Goal: Browse casually

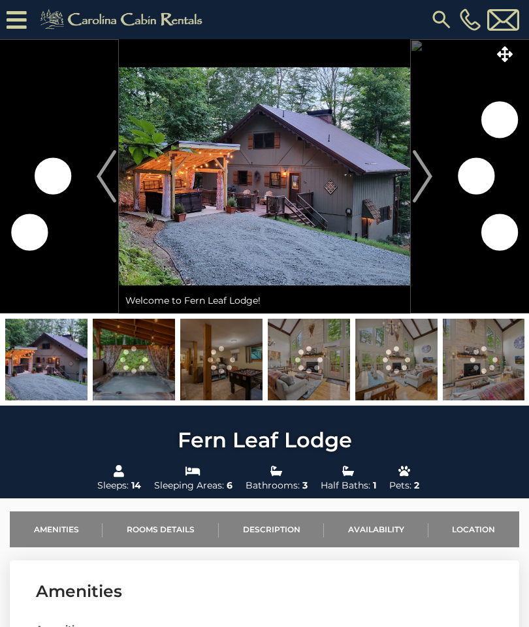
click at [290, 185] on img at bounding box center [264, 176] width 291 height 274
click at [313, 225] on img at bounding box center [264, 176] width 291 height 274
click at [509, 57] on icon at bounding box center [505, 54] width 16 height 16
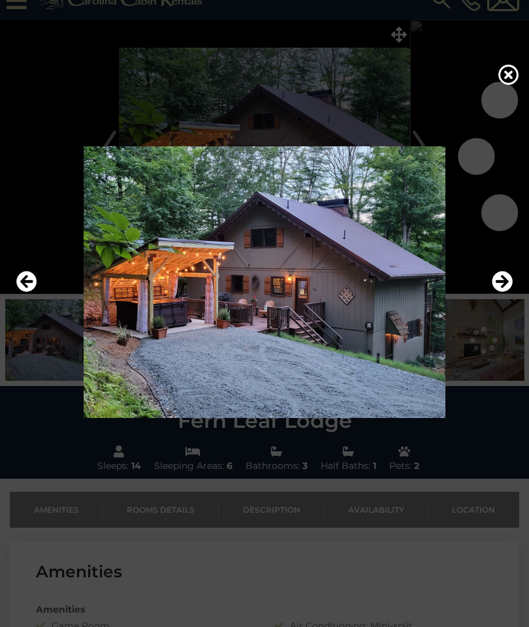
scroll to position [11, 0]
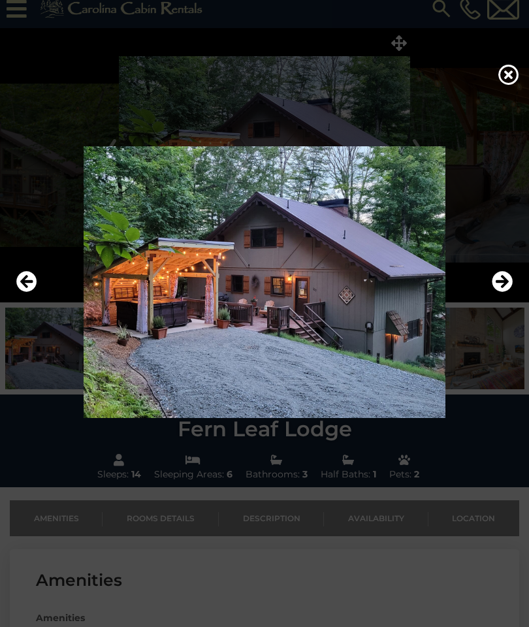
click at [502, 292] on icon "Next" at bounding box center [502, 281] width 21 height 21
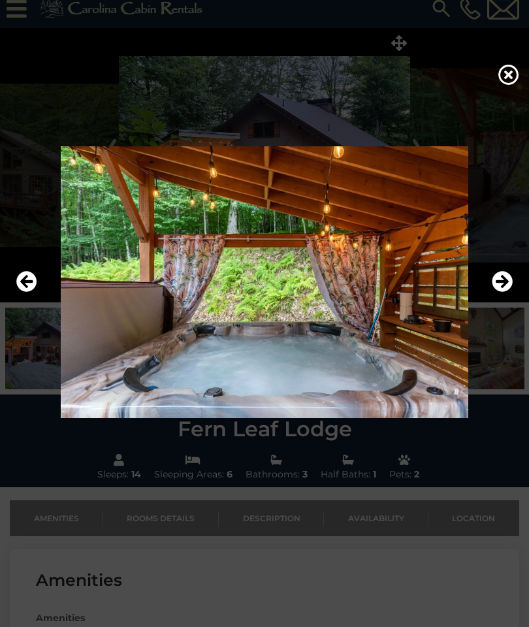
click at [501, 292] on icon "Next" at bounding box center [502, 281] width 21 height 21
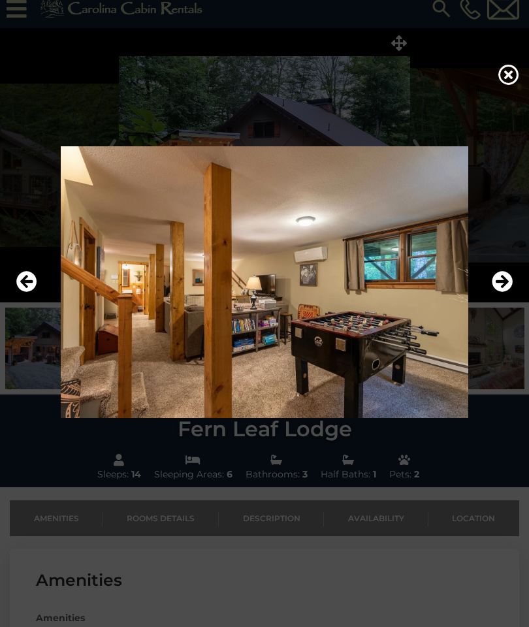
click at [495, 292] on icon "Next" at bounding box center [502, 281] width 21 height 21
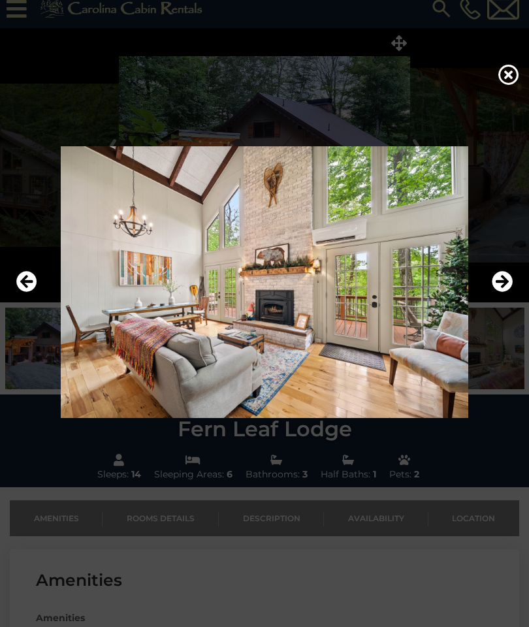
click at [499, 292] on icon "Next" at bounding box center [502, 281] width 21 height 21
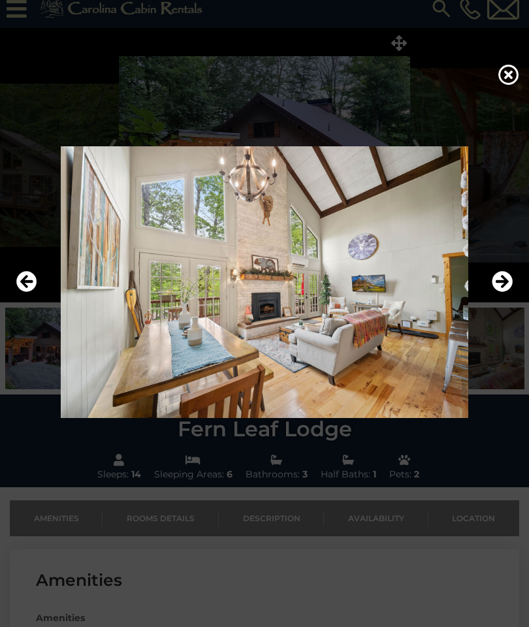
click at [507, 292] on icon "Next" at bounding box center [502, 281] width 21 height 21
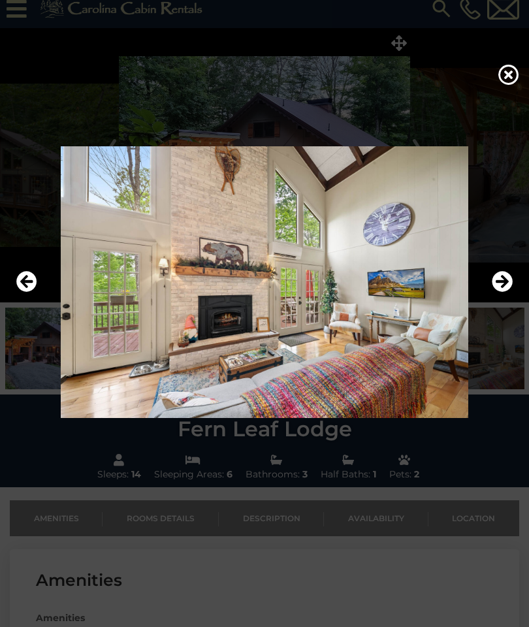
click at [505, 292] on icon "Next" at bounding box center [502, 281] width 21 height 21
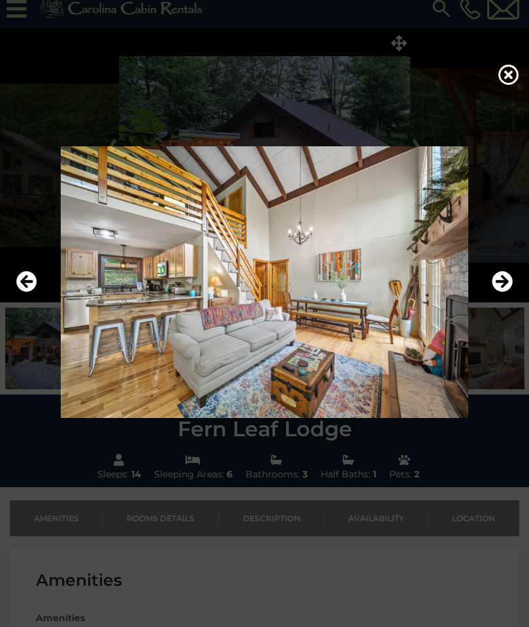
click at [503, 292] on icon "Next" at bounding box center [502, 281] width 21 height 21
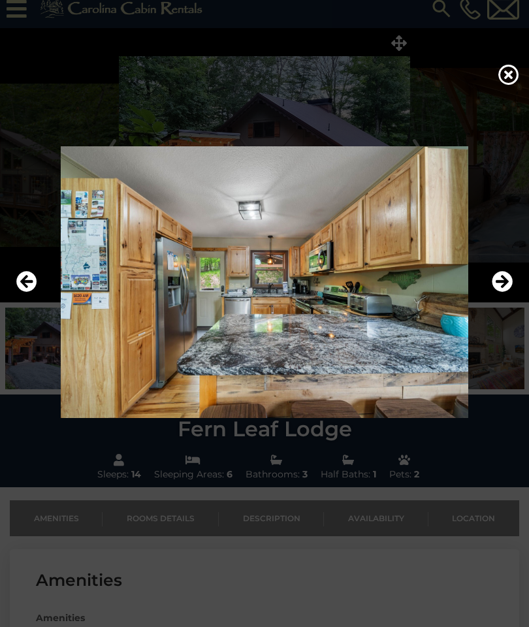
click at [504, 292] on icon "Next" at bounding box center [502, 281] width 21 height 21
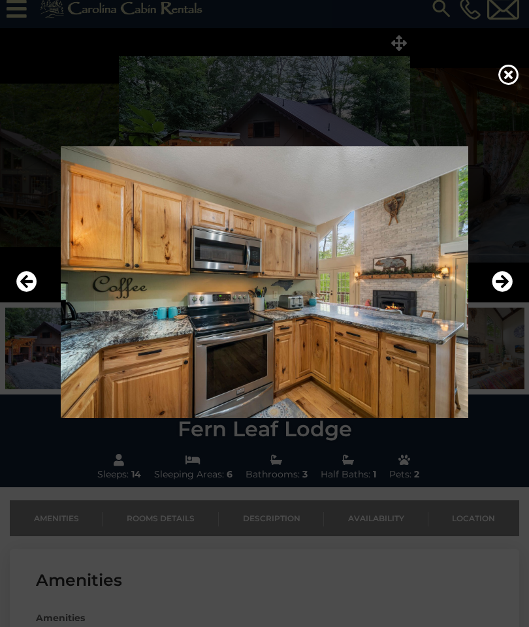
click at [505, 292] on icon "Next" at bounding box center [502, 281] width 21 height 21
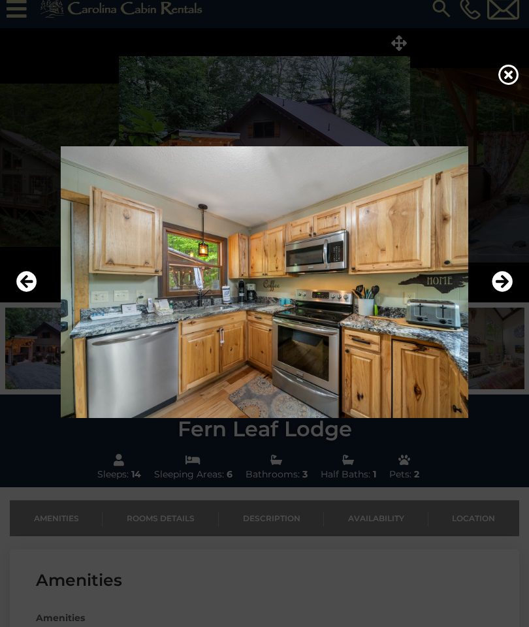
click at [500, 292] on icon "Next" at bounding box center [502, 281] width 21 height 21
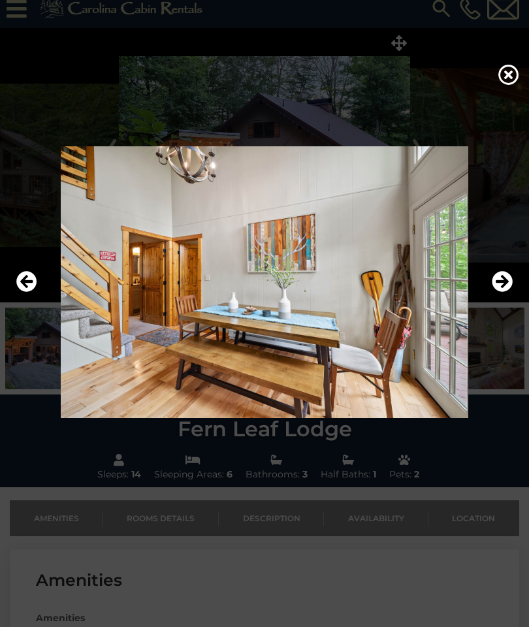
click at [505, 292] on icon "Next" at bounding box center [502, 281] width 21 height 21
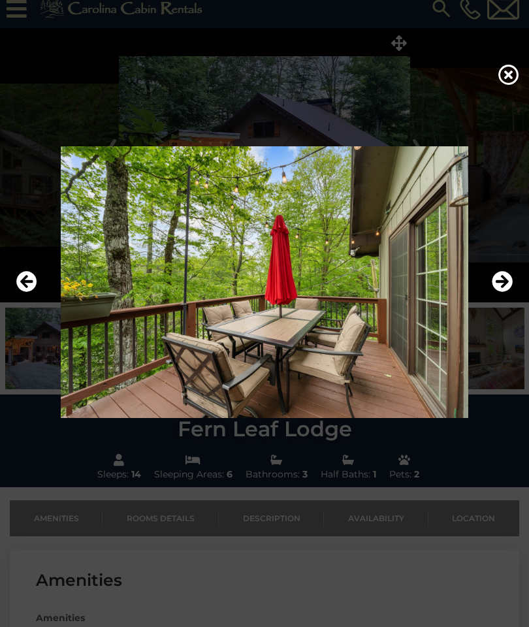
click at [506, 292] on icon "Next" at bounding box center [502, 281] width 21 height 21
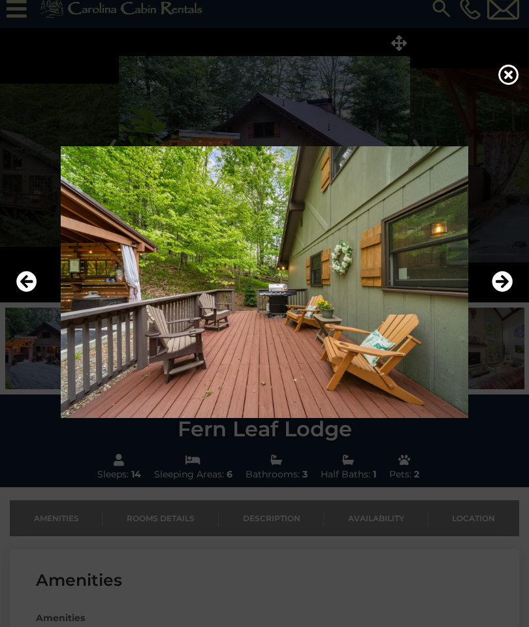
click at [503, 292] on icon "Next" at bounding box center [502, 281] width 21 height 21
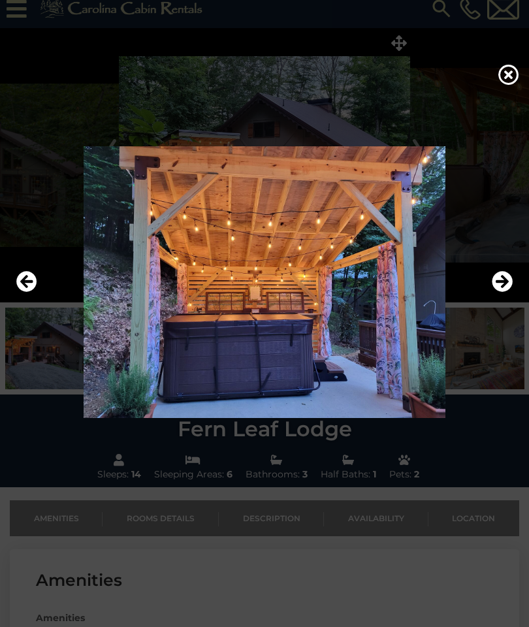
click at [505, 292] on icon "Next" at bounding box center [502, 281] width 21 height 21
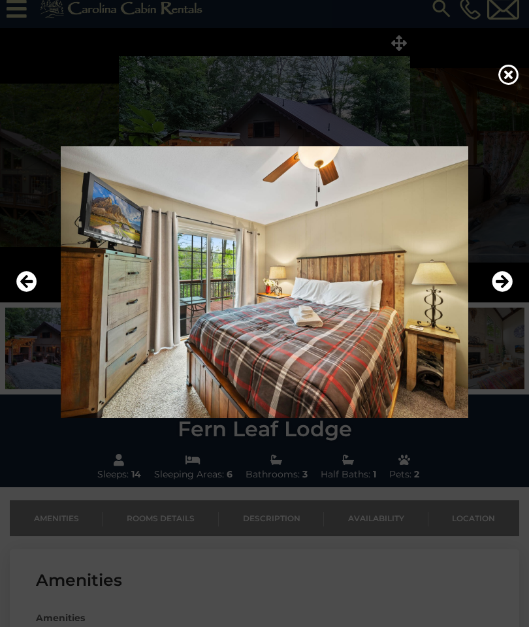
click at [507, 292] on icon "Next" at bounding box center [502, 281] width 21 height 21
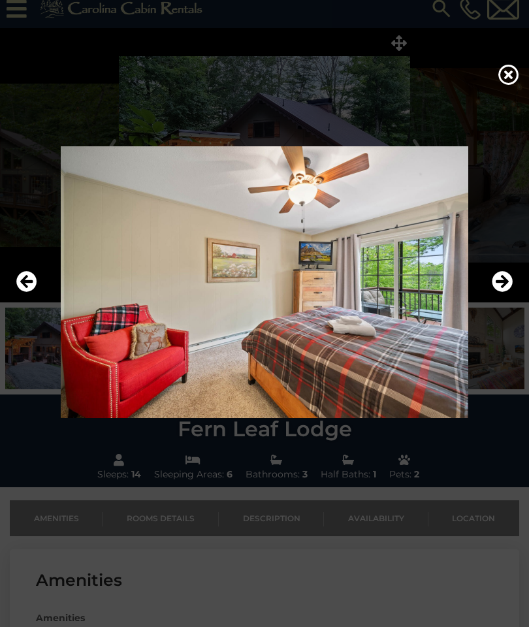
click at [505, 292] on icon "Next" at bounding box center [502, 281] width 21 height 21
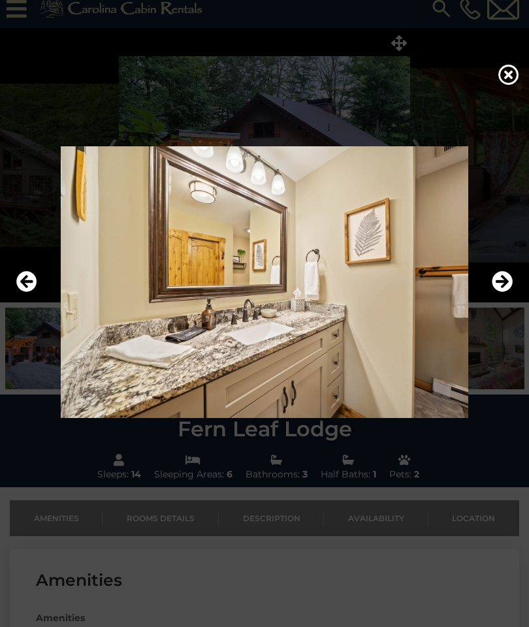
click at [505, 292] on icon "Next" at bounding box center [502, 281] width 21 height 21
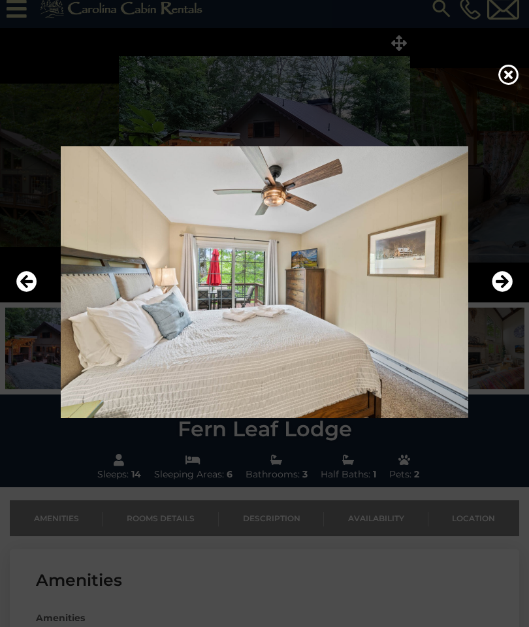
click at [503, 292] on icon "Next" at bounding box center [502, 281] width 21 height 21
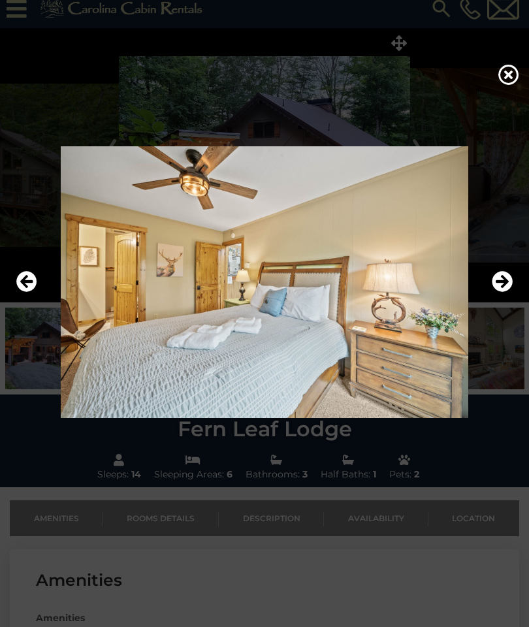
click at [503, 292] on icon "Next" at bounding box center [502, 281] width 21 height 21
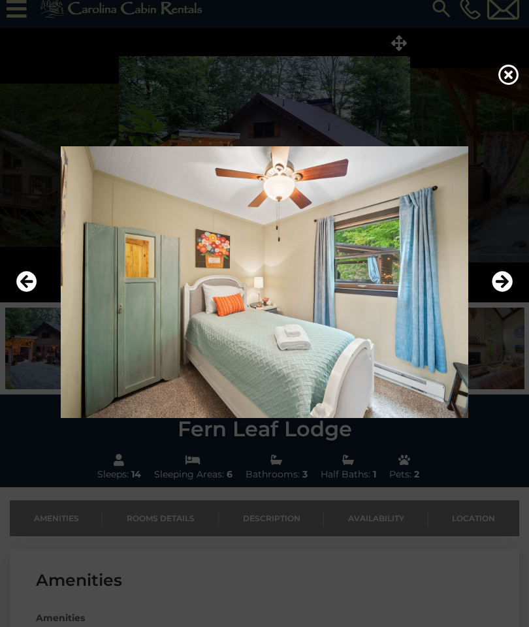
click at [503, 292] on icon "Next" at bounding box center [502, 281] width 21 height 21
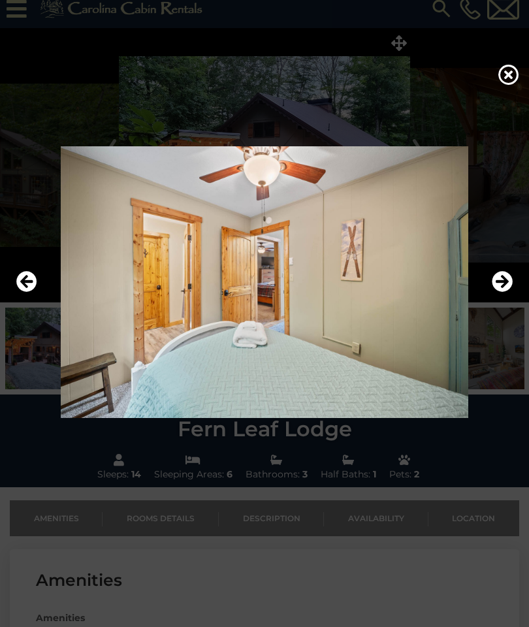
click at [502, 292] on icon "Next" at bounding box center [502, 281] width 21 height 21
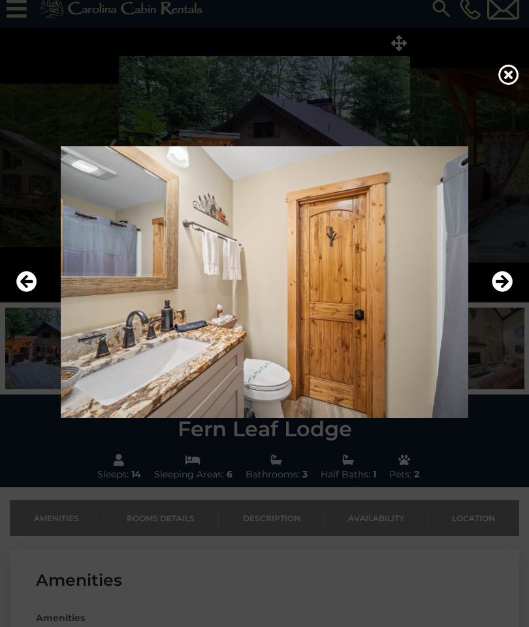
click at [502, 292] on icon "Next" at bounding box center [502, 281] width 21 height 21
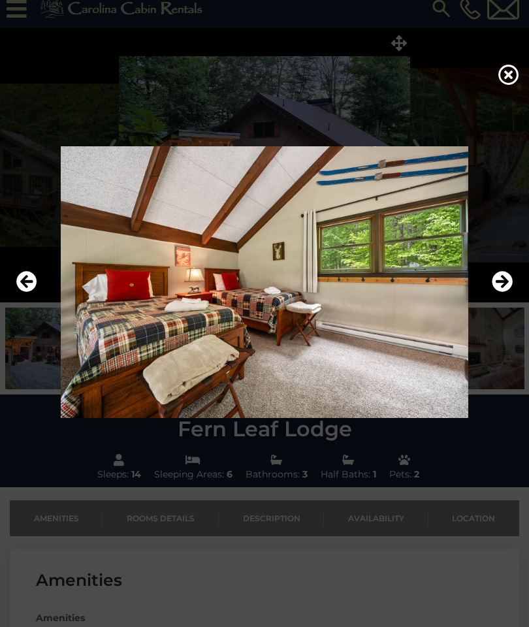
click at [502, 292] on icon "Next" at bounding box center [502, 281] width 21 height 21
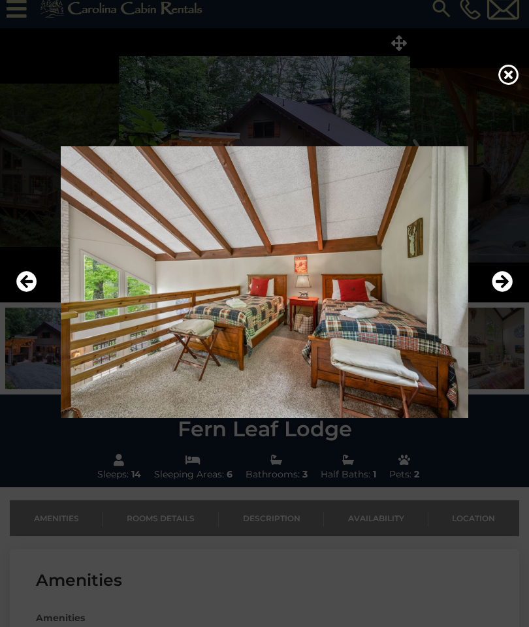
click at [502, 292] on icon "Next" at bounding box center [502, 281] width 21 height 21
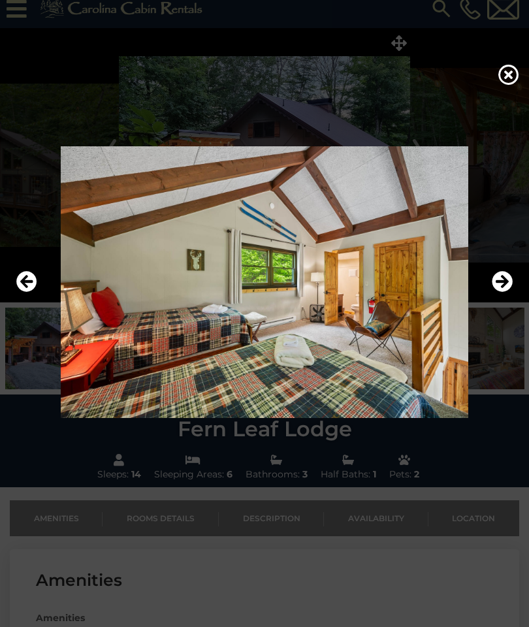
click at [503, 292] on icon "Next" at bounding box center [502, 281] width 21 height 21
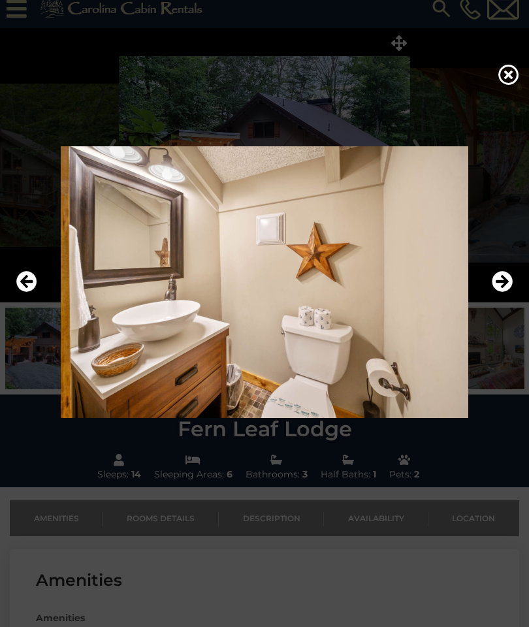
click at [500, 292] on icon "Next" at bounding box center [502, 281] width 21 height 21
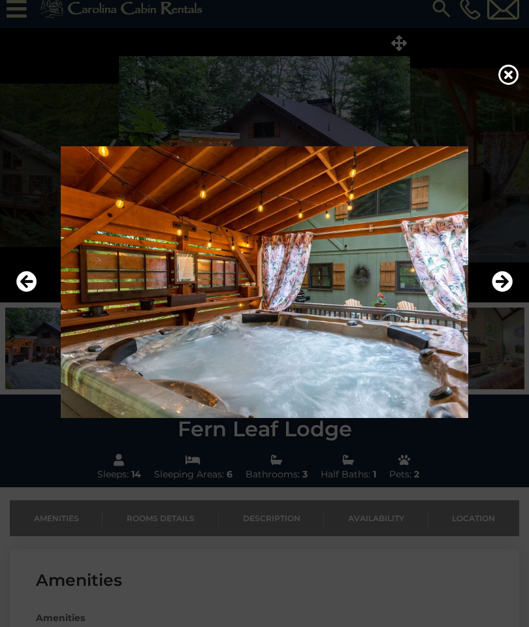
click at [501, 292] on icon "Next" at bounding box center [502, 281] width 21 height 21
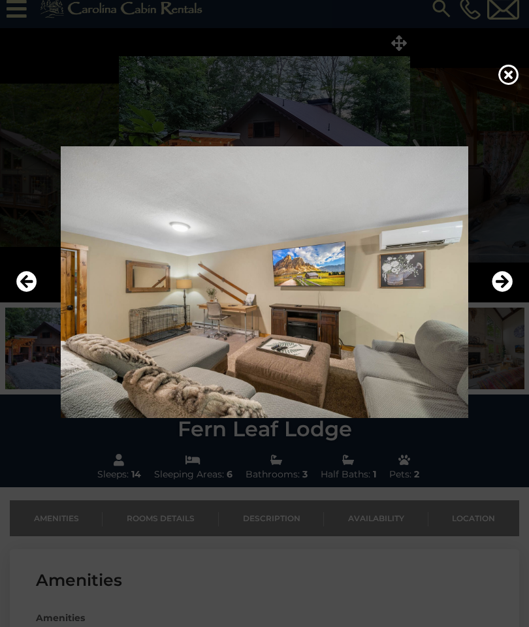
click at [499, 292] on icon "Next" at bounding box center [502, 281] width 21 height 21
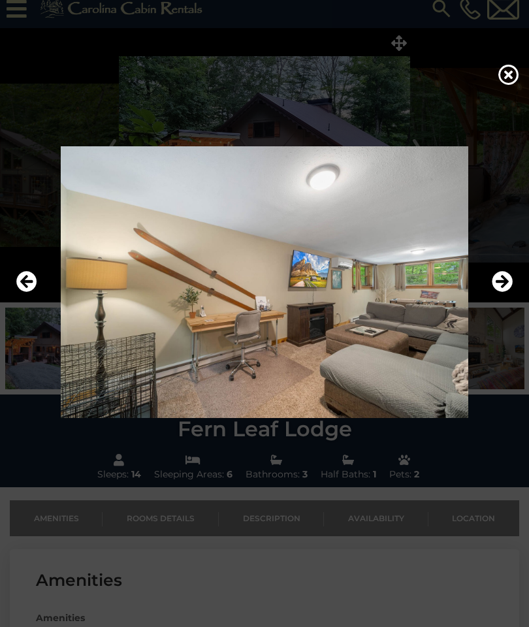
click at [498, 292] on icon "Next" at bounding box center [502, 281] width 21 height 21
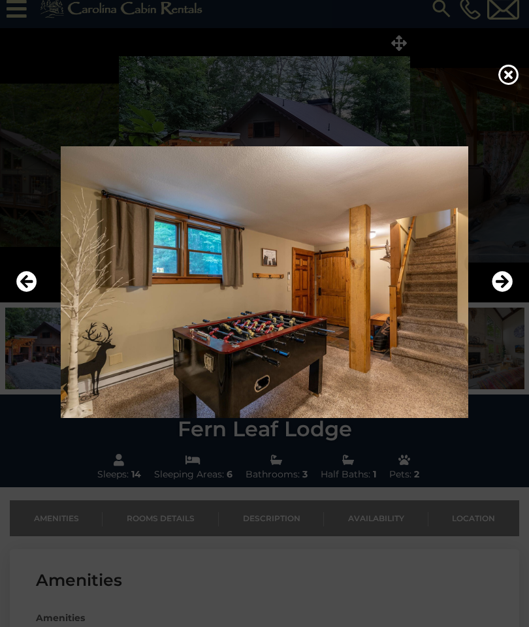
click at [499, 292] on icon "Next" at bounding box center [502, 281] width 21 height 21
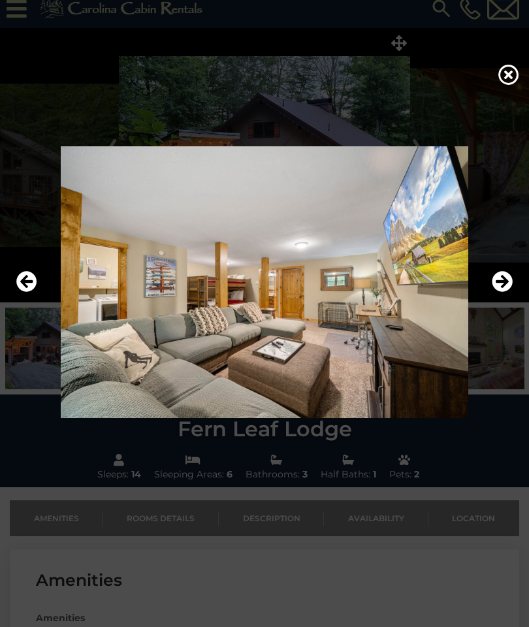
click at [498, 292] on icon "Next" at bounding box center [502, 281] width 21 height 21
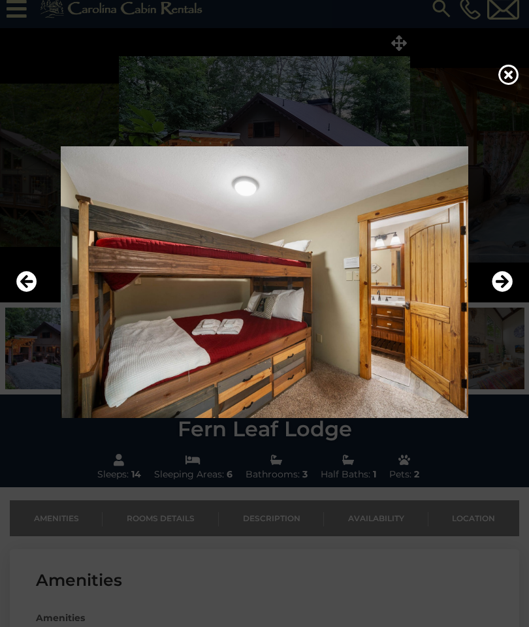
click at [498, 292] on icon "Next" at bounding box center [502, 281] width 21 height 21
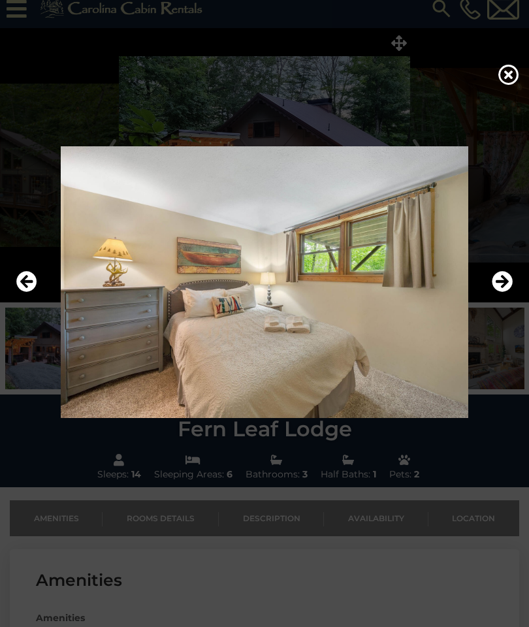
click at [497, 292] on icon "Next" at bounding box center [502, 281] width 21 height 21
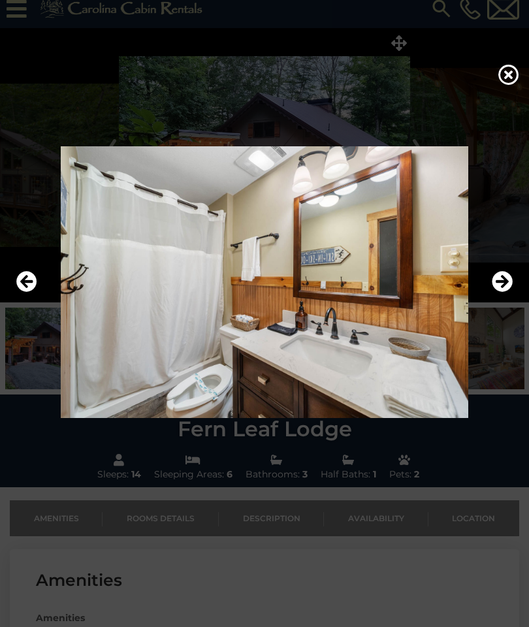
click at [503, 85] on icon at bounding box center [508, 74] width 21 height 21
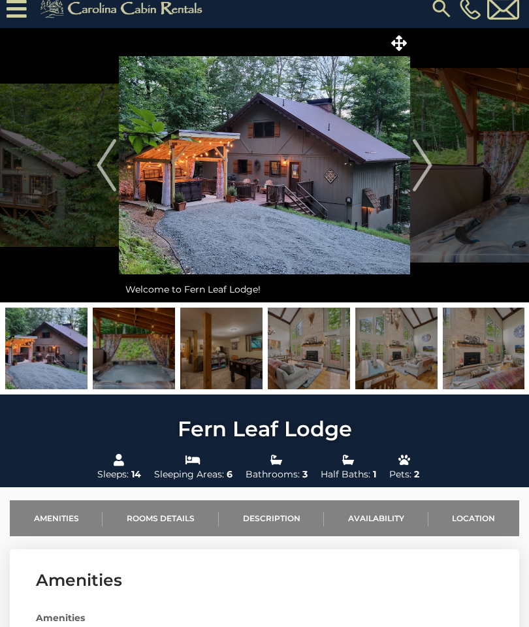
scroll to position [0, 0]
